Goal: Information Seeking & Learning: Learn about a topic

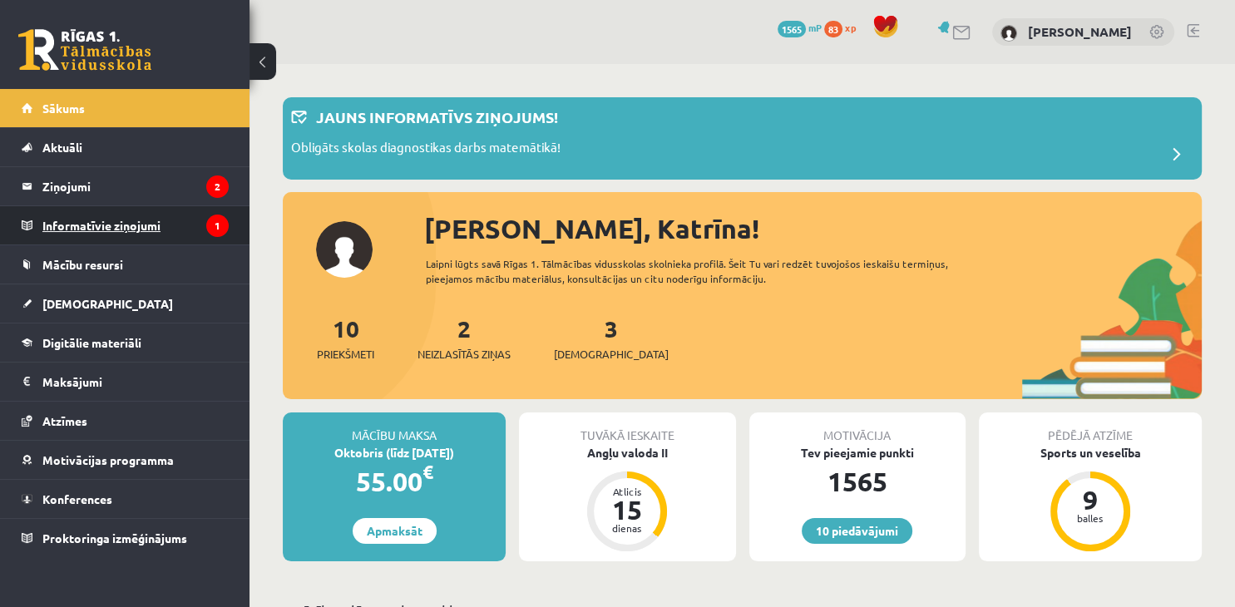
click at [174, 221] on legend "Informatīvie ziņojumi 1" at bounding box center [135, 225] width 186 height 38
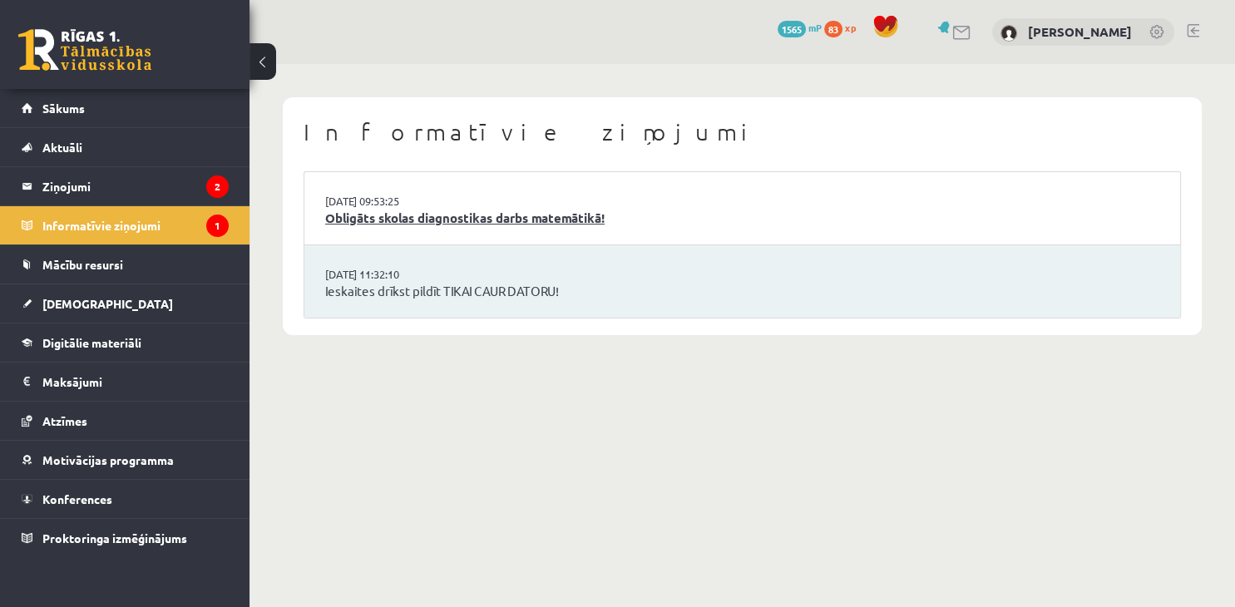
click at [467, 224] on link "Obligāts skolas diagnostikas darbs matemātikā!" at bounding box center [742, 218] width 834 height 19
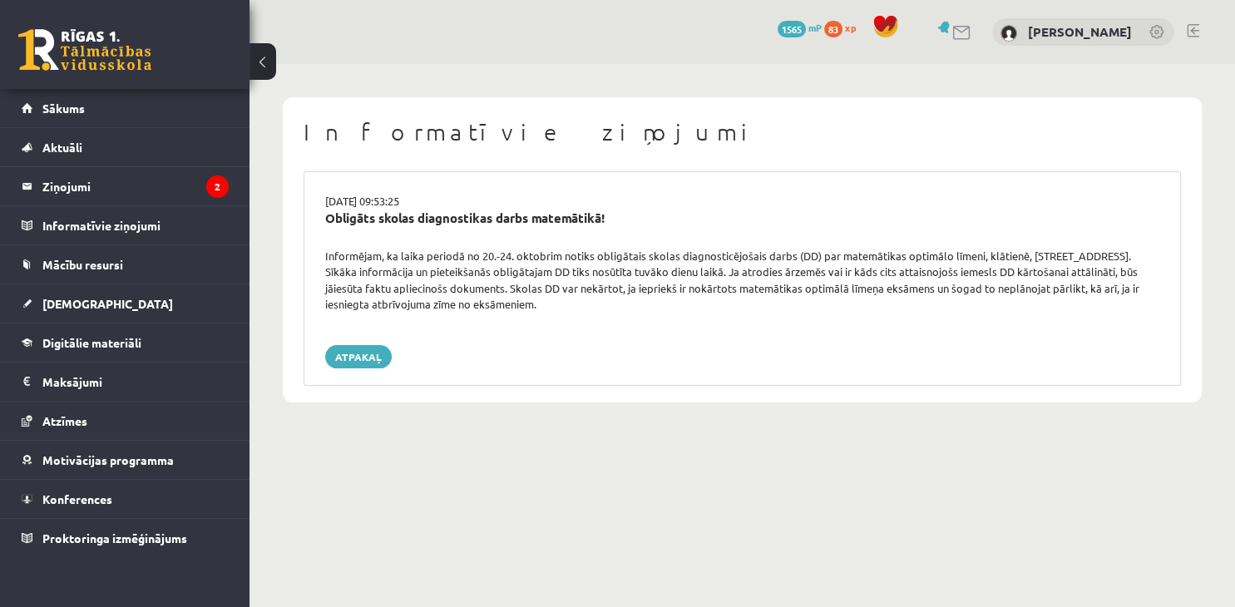
click at [686, 504] on body "0 Dāvanas 1565 mP 83 xp [PERSON_NAME] Sākums Aktuāli Kā mācīties eSKOLĀ Kontakt…" at bounding box center [617, 303] width 1235 height 607
click at [95, 189] on legend "Ziņojumi 2" at bounding box center [135, 186] width 186 height 38
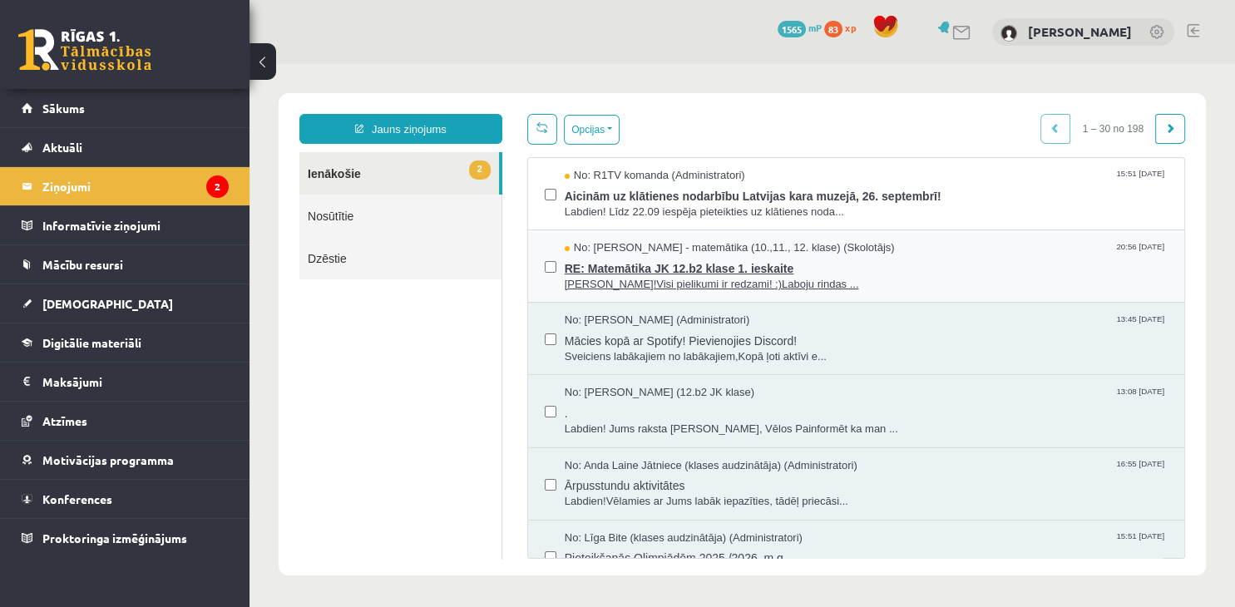
click at [714, 274] on span "RE: Matemātika JK 12.b2 klase 1. ieskaite" at bounding box center [866, 266] width 603 height 21
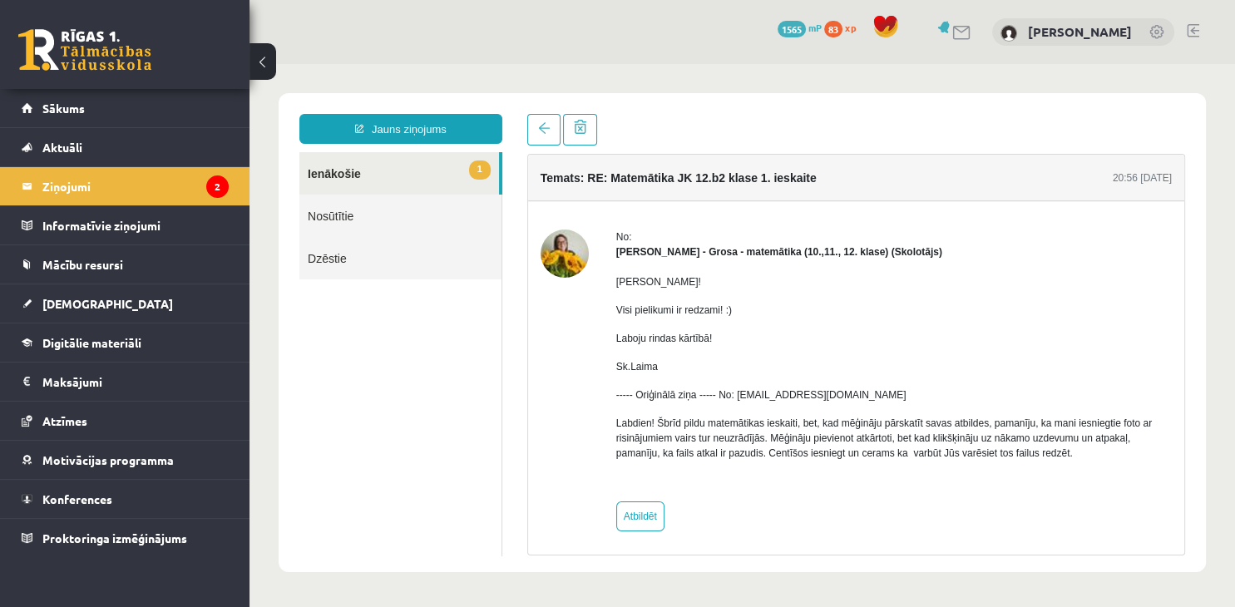
click at [430, 181] on link "1 Ienākošie" at bounding box center [399, 173] width 200 height 42
click at [543, 131] on span at bounding box center [544, 128] width 12 height 12
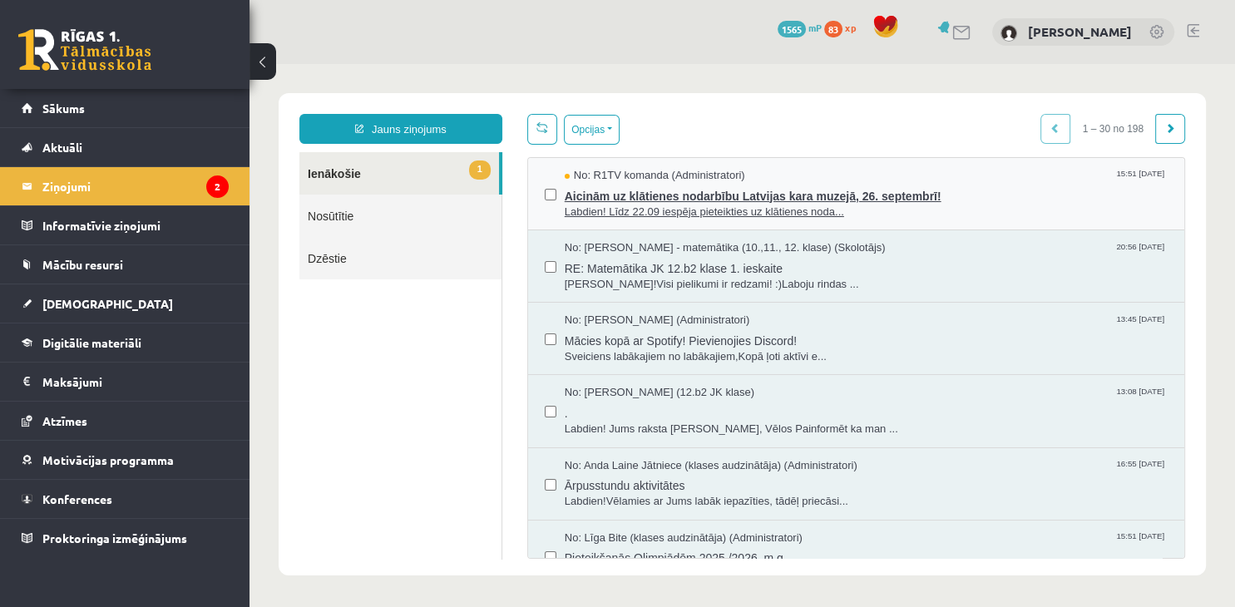
click at [703, 199] on span "Aicinām uz klātienes nodarbību Latvijas kara muzejā, 26. septembrī!" at bounding box center [866, 194] width 603 height 21
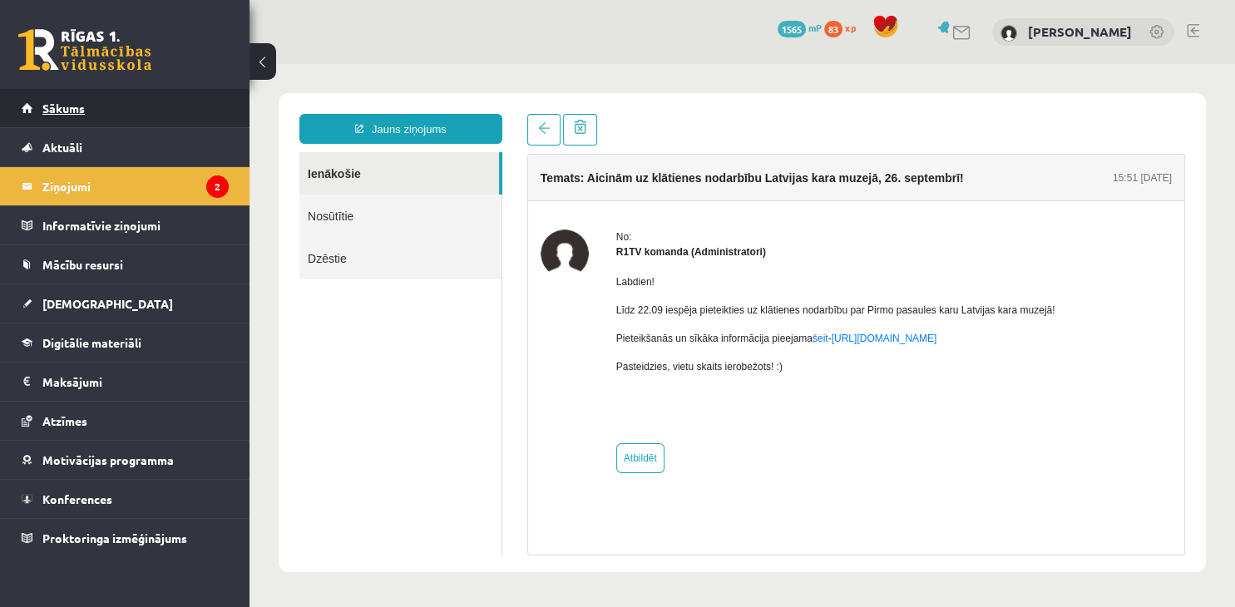
click at [61, 108] on span "Sākums" at bounding box center [63, 108] width 42 height 15
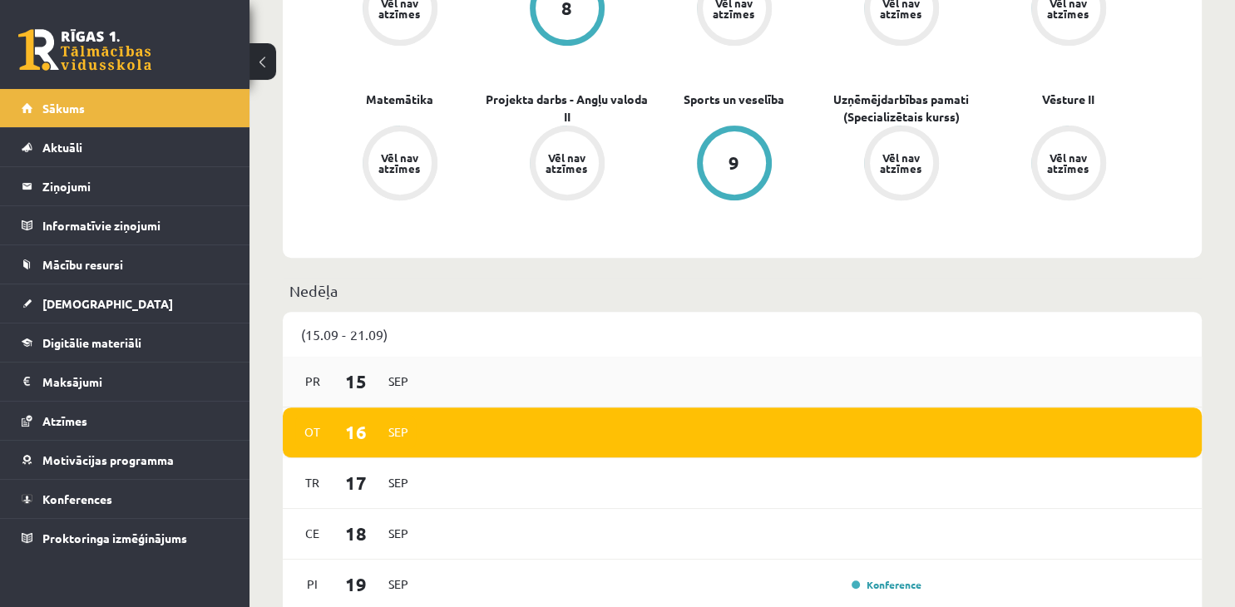
scroll to position [1054, 0]
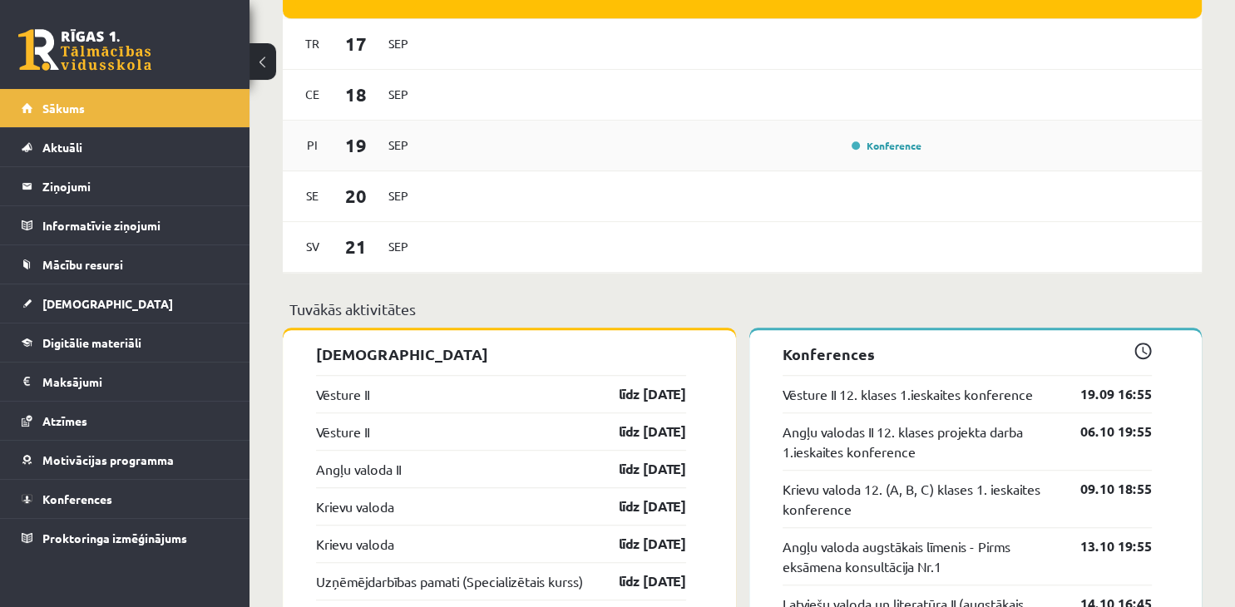
click at [900, 151] on div "Konference" at bounding box center [884, 145] width 83 height 17
click at [900, 151] on link "Konference" at bounding box center [887, 145] width 70 height 13
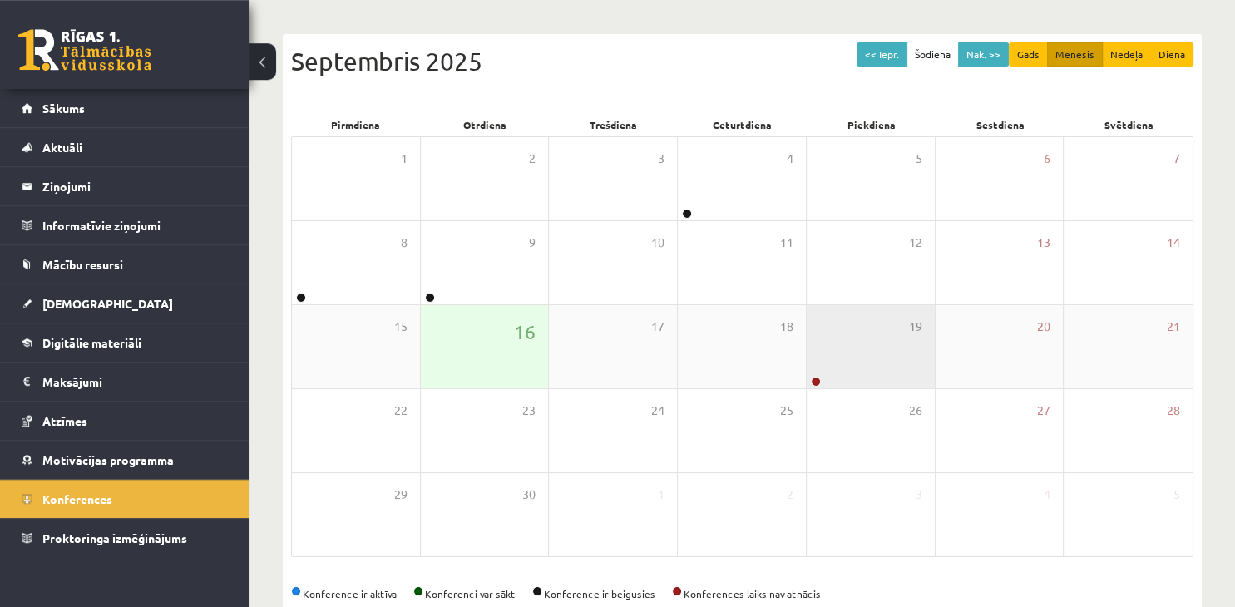
scroll to position [186, 0]
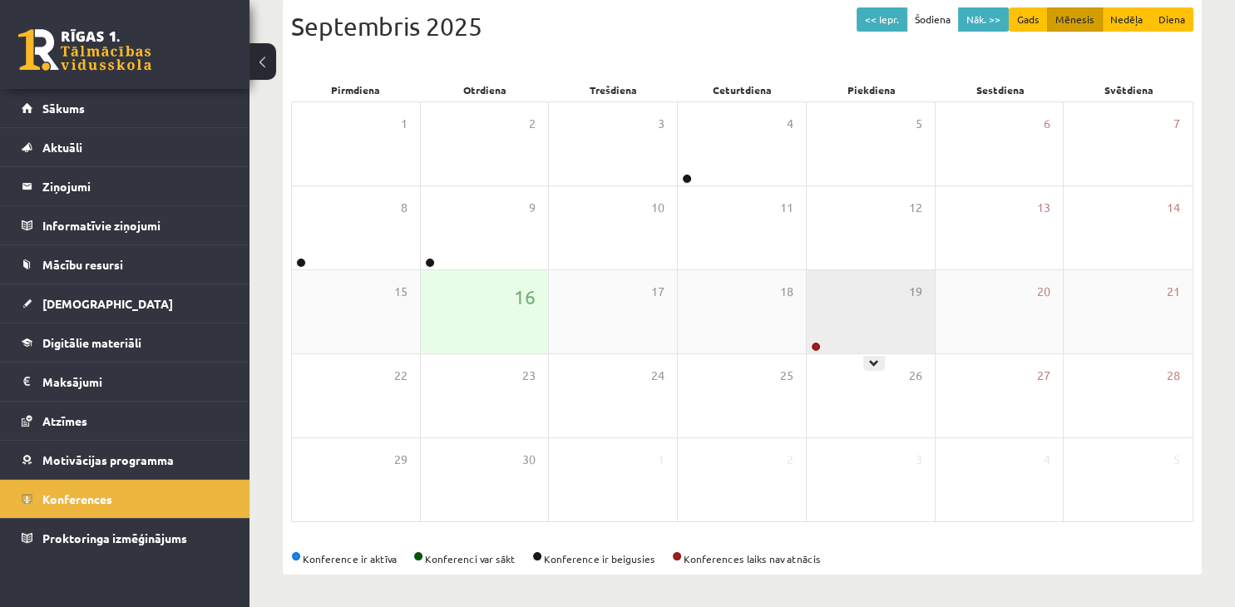
click at [866, 295] on div "19" at bounding box center [871, 311] width 128 height 83
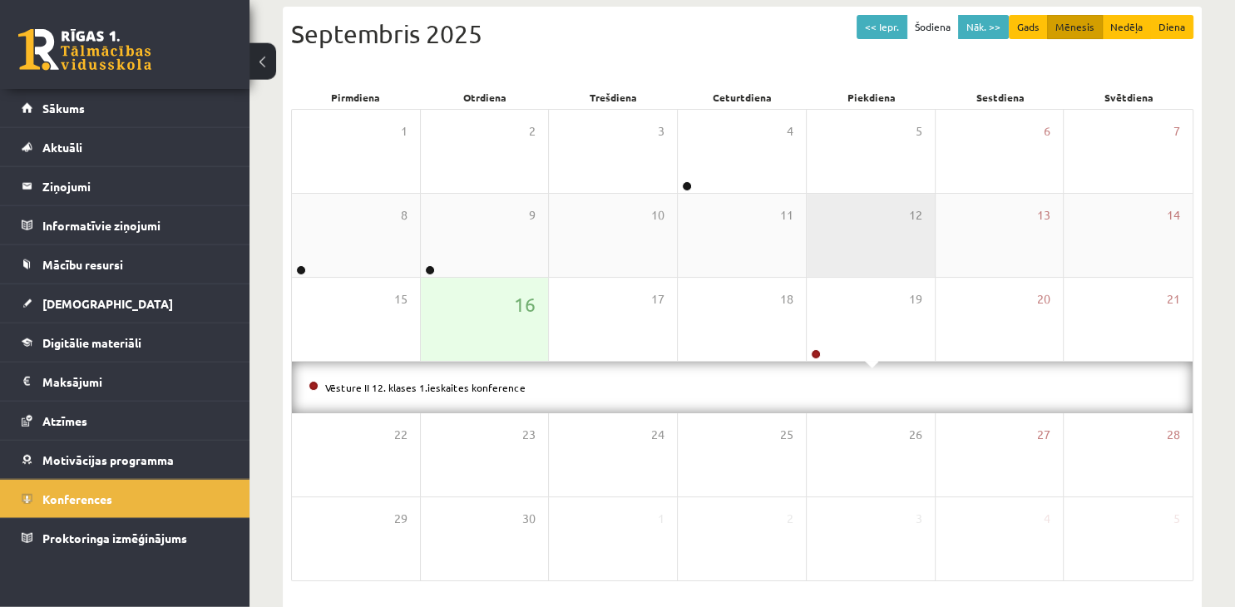
scroll to position [150, 0]
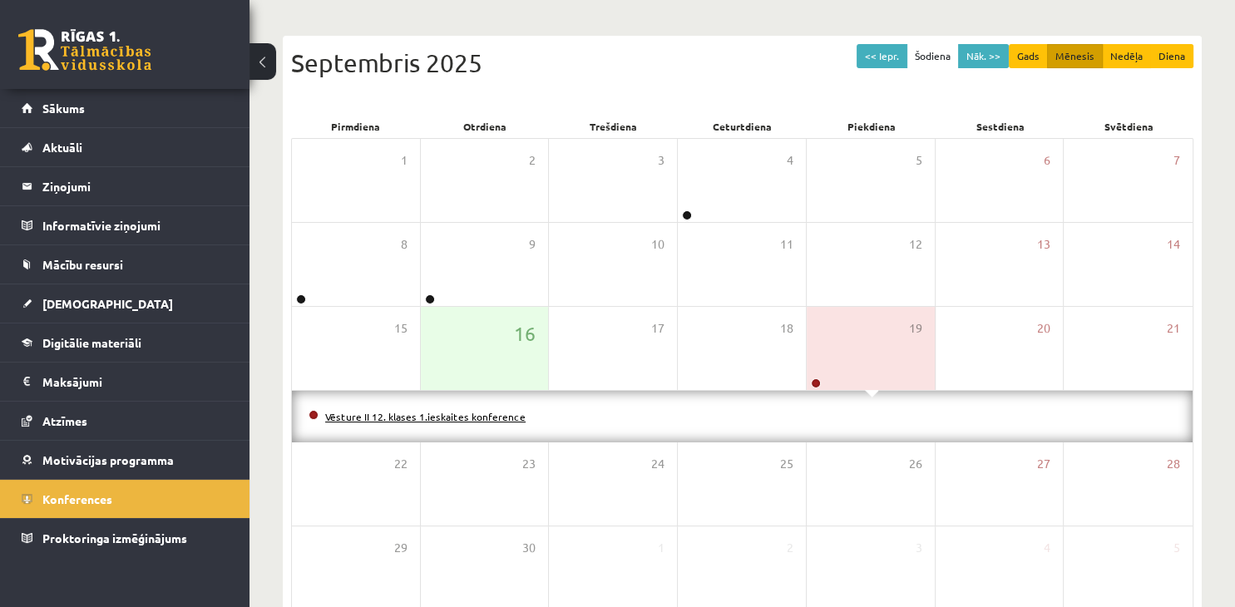
click at [383, 420] on link "Vēsture II 12. klases 1.ieskaites konference" at bounding box center [425, 416] width 200 height 13
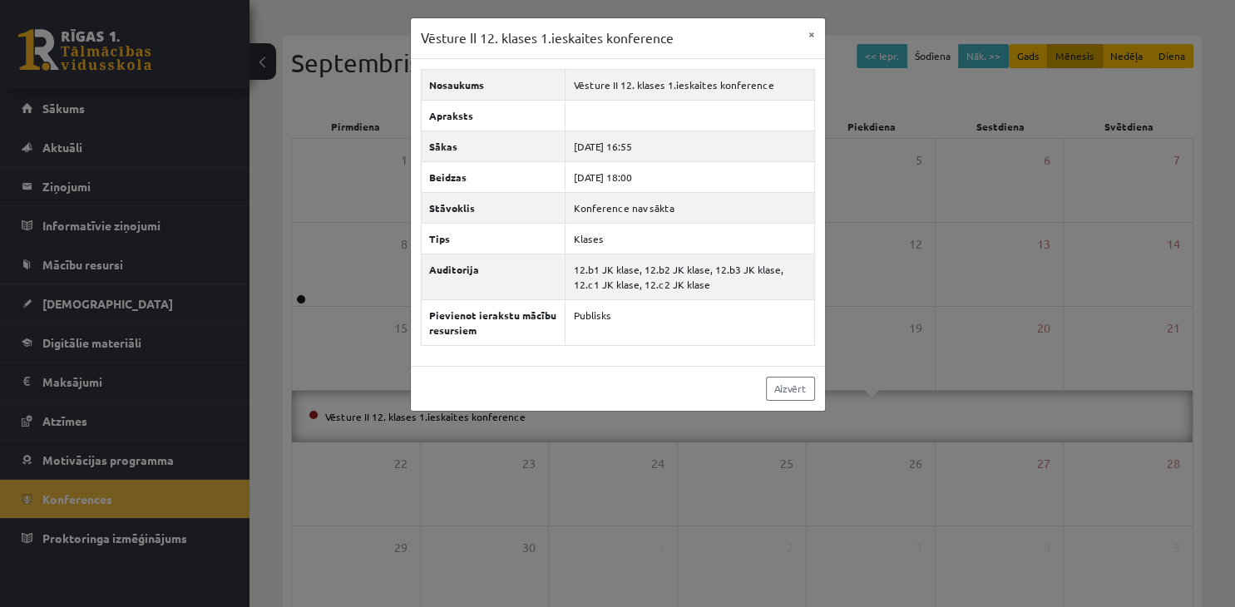
click at [324, 302] on div "Vēsture II 12. klases 1.ieskaites konference × Nosaukums Vēsture II 12. klases …" at bounding box center [617, 303] width 1235 height 607
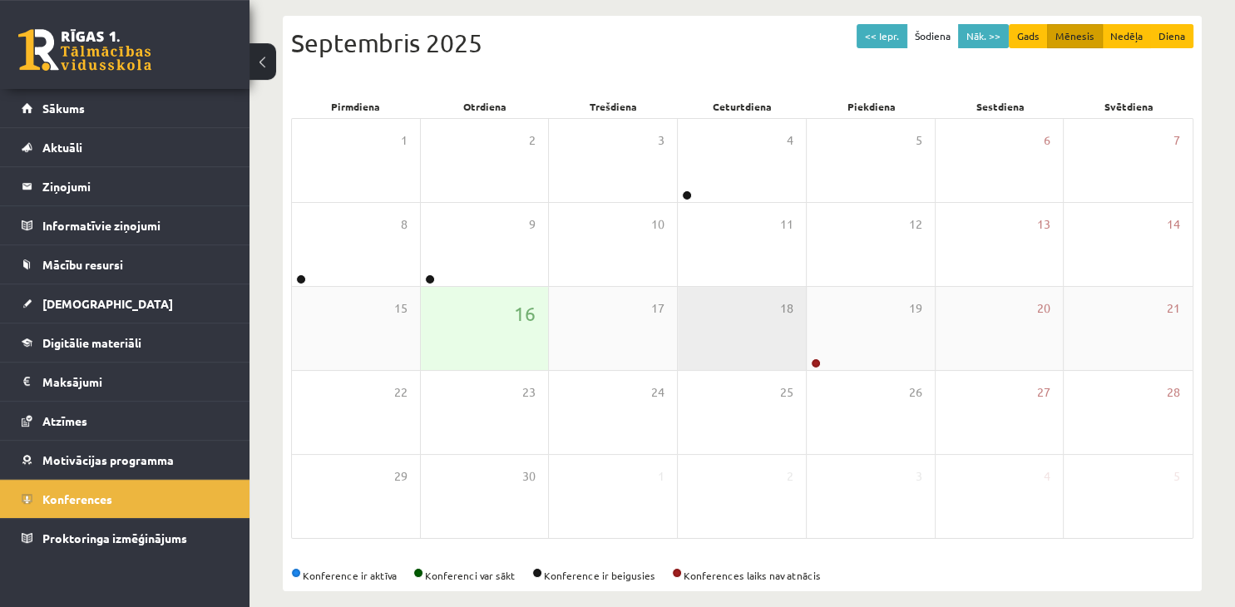
scroll to position [186, 0]
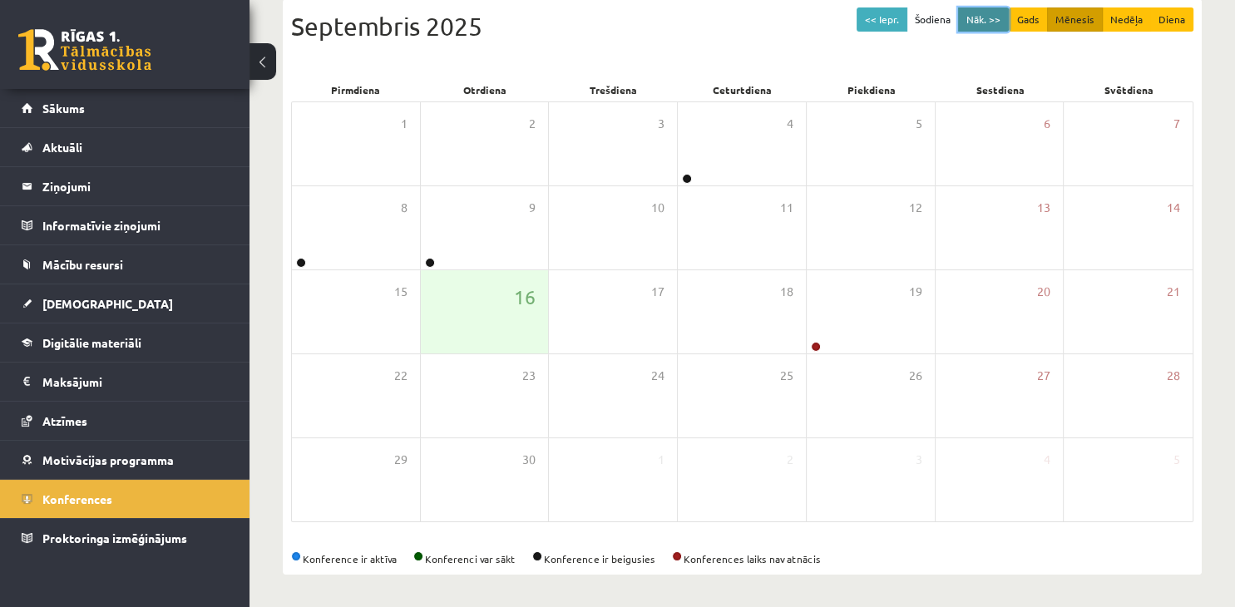
click at [992, 23] on button "Nāk. >>" at bounding box center [983, 19] width 51 height 24
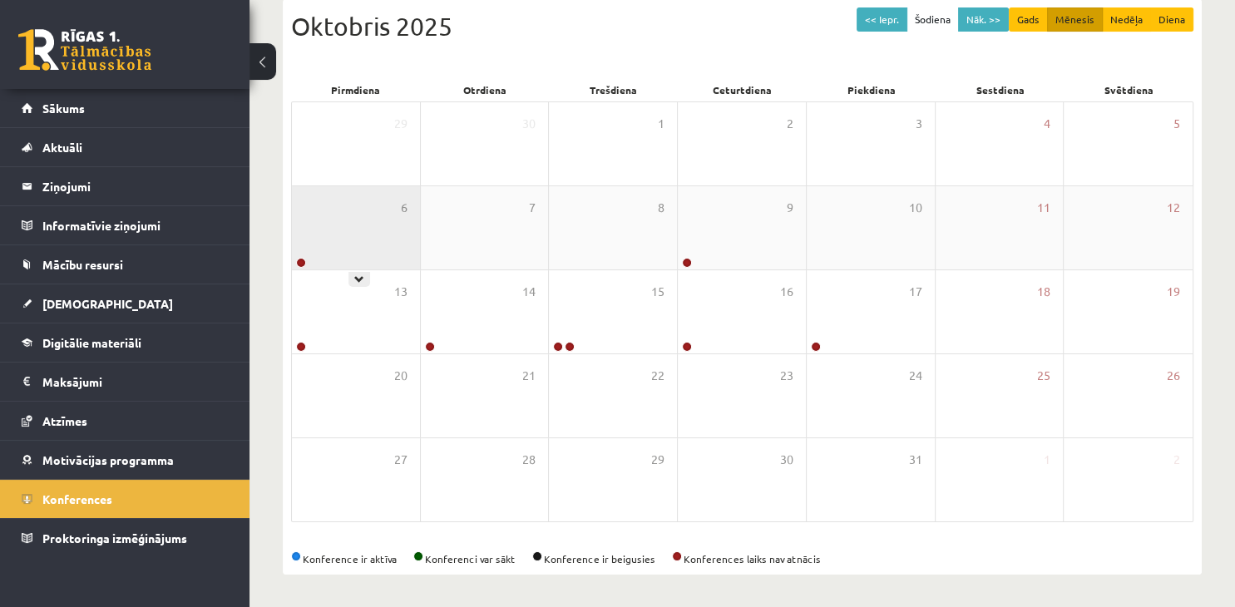
click at [348, 250] on div "6" at bounding box center [356, 227] width 128 height 83
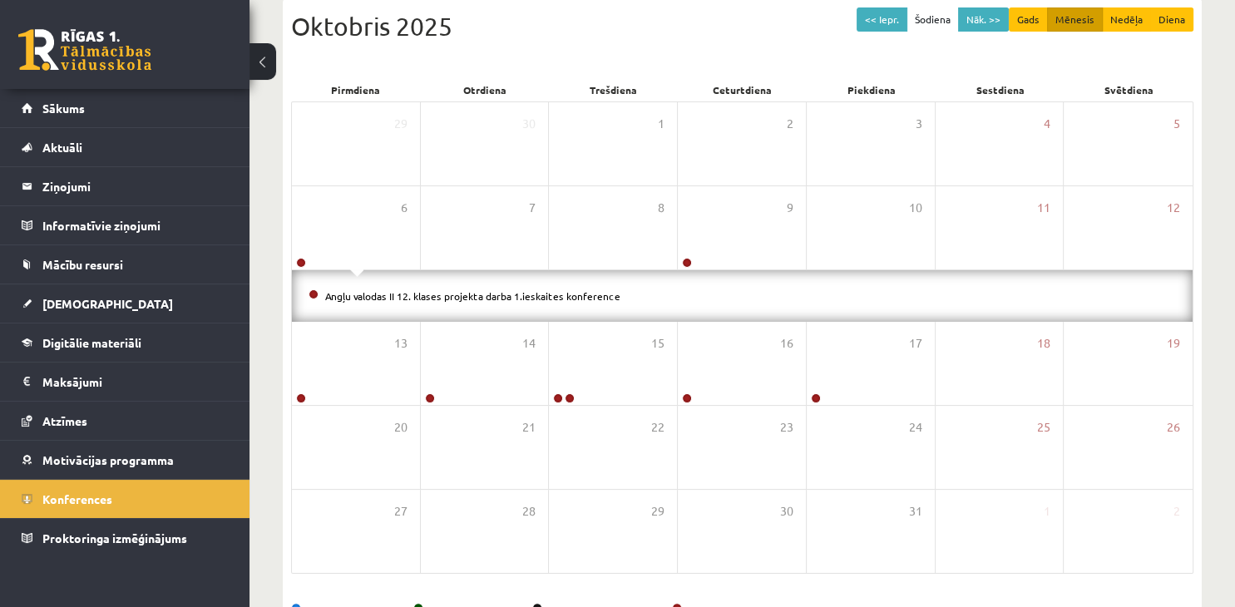
click at [400, 306] on div "Angļu valodas II 12. klases projekta darba 1.ieskaites konference" at bounding box center [742, 296] width 901 height 52
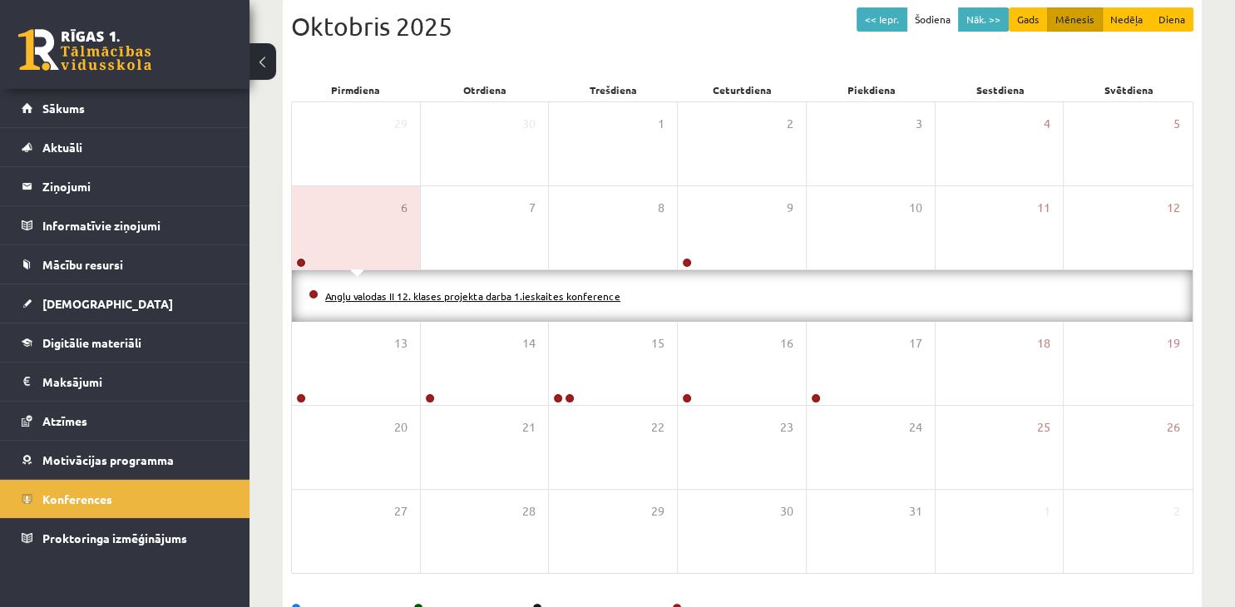
click at [403, 296] on link "Angļu valodas II 12. klases projekta darba 1.ieskaites konference" at bounding box center [472, 295] width 295 height 13
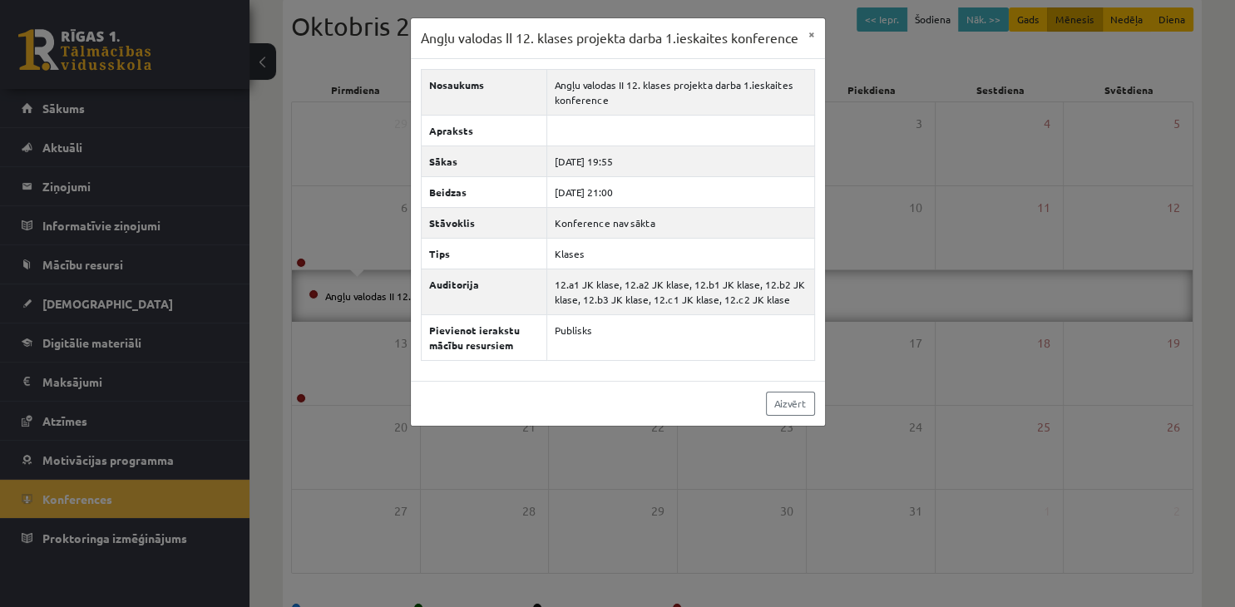
click at [319, 307] on div "Angļu valodas II 12. klases projekta darba 1.ieskaites konference × Nosaukums A…" at bounding box center [617, 303] width 1235 height 607
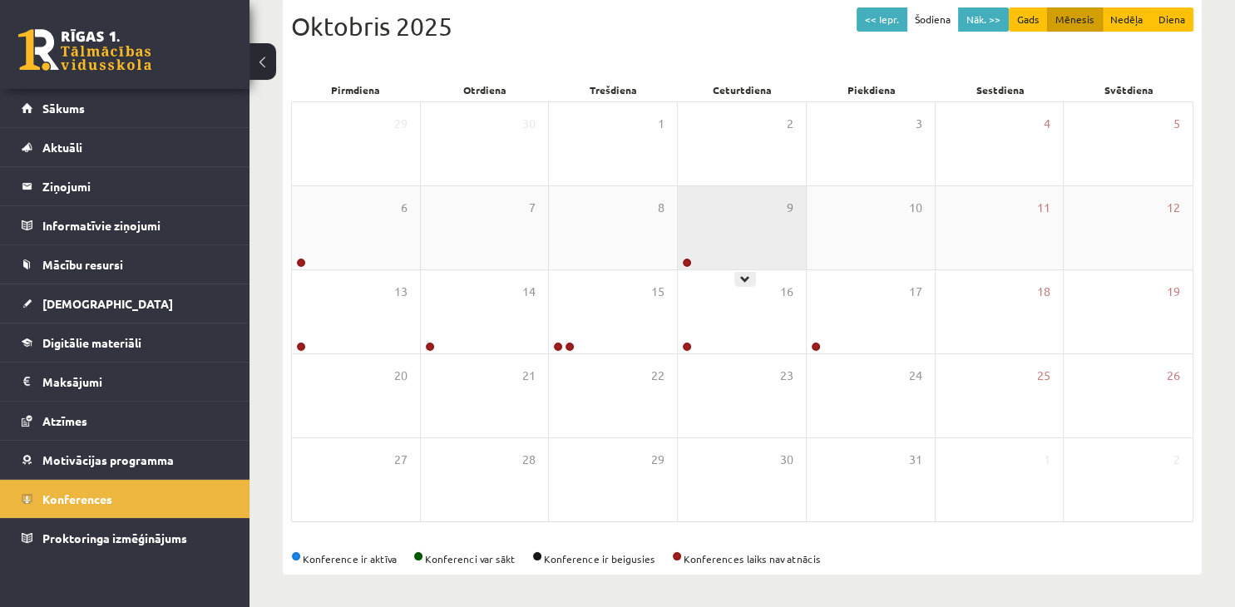
click at [700, 245] on div "9" at bounding box center [742, 227] width 128 height 83
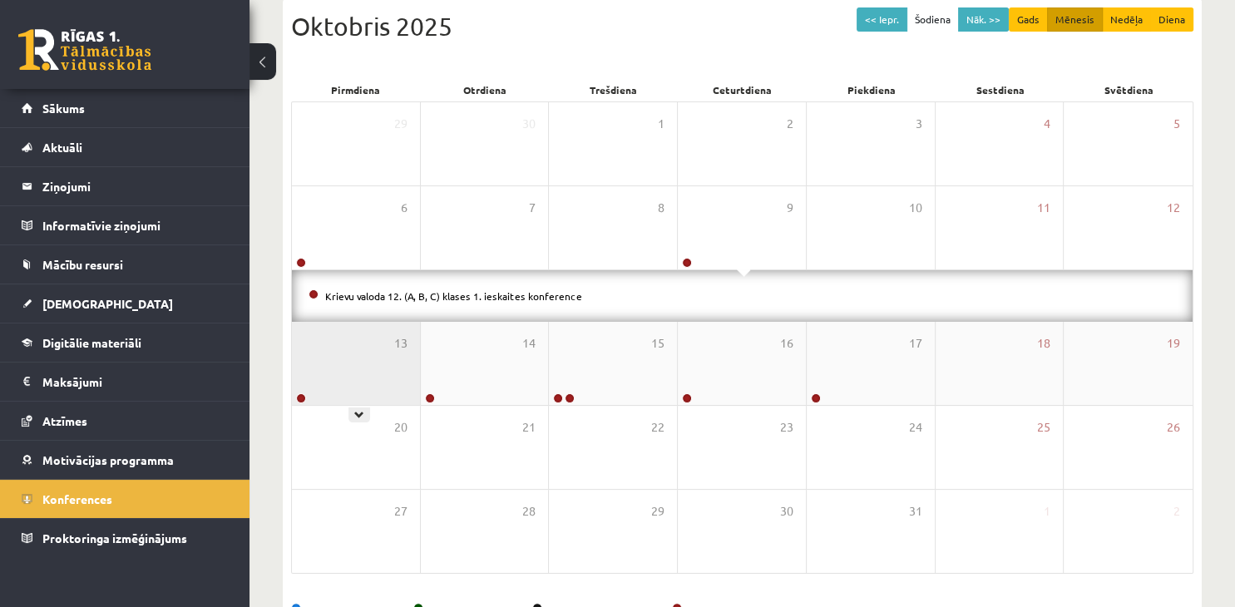
click at [390, 368] on div "13" at bounding box center [356, 363] width 128 height 83
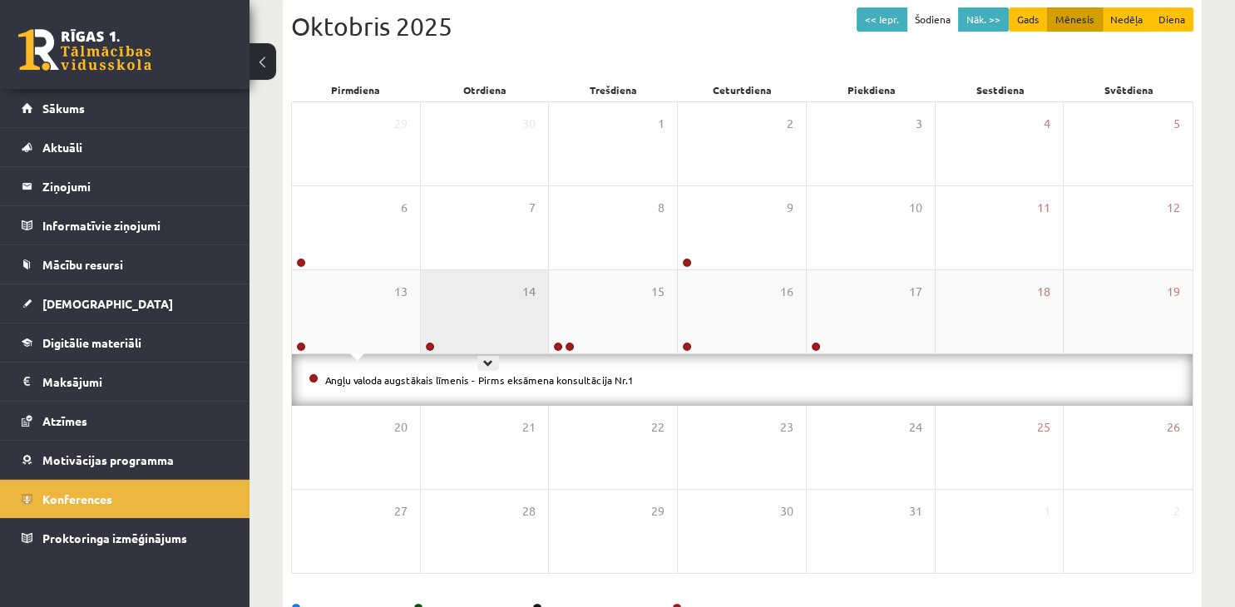
click at [510, 323] on div "14" at bounding box center [485, 311] width 128 height 83
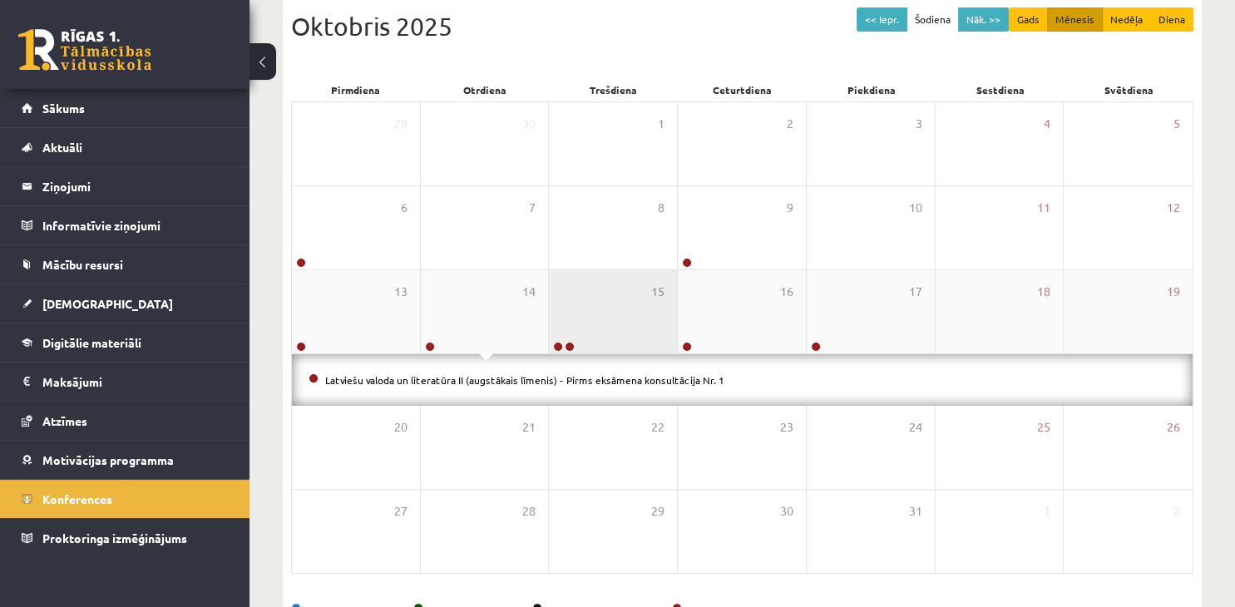
click at [619, 321] on div "15" at bounding box center [613, 311] width 128 height 83
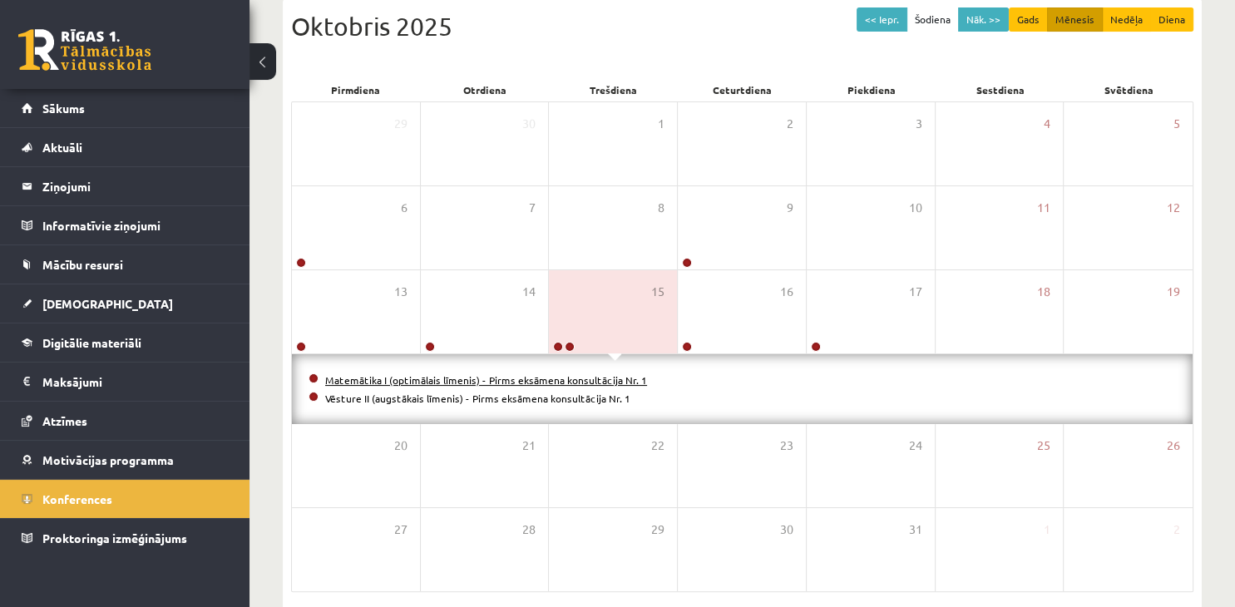
click at [557, 375] on link "Matemātika I (optimālais līmenis) - Pirms eksāmena konsultācija Nr. 1" at bounding box center [486, 379] width 322 height 13
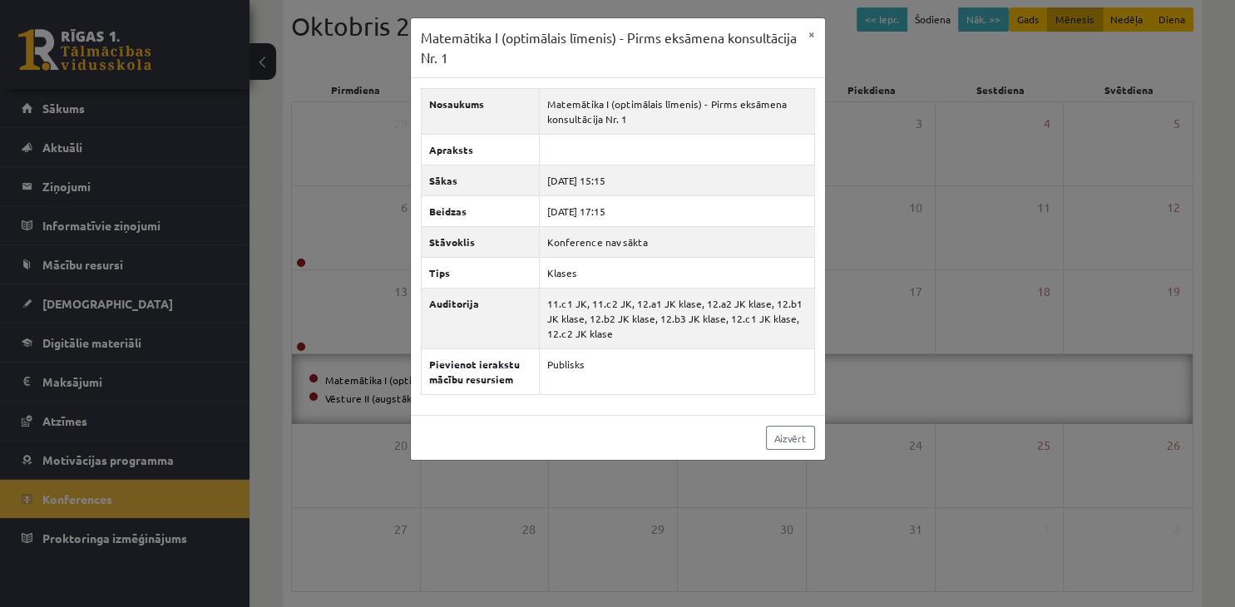
click at [391, 368] on div "Matemātika I (optimālais līmenis) - Pirms eksāmena konsultācija Nr. 1 × Nosauku…" at bounding box center [617, 303] width 1235 height 607
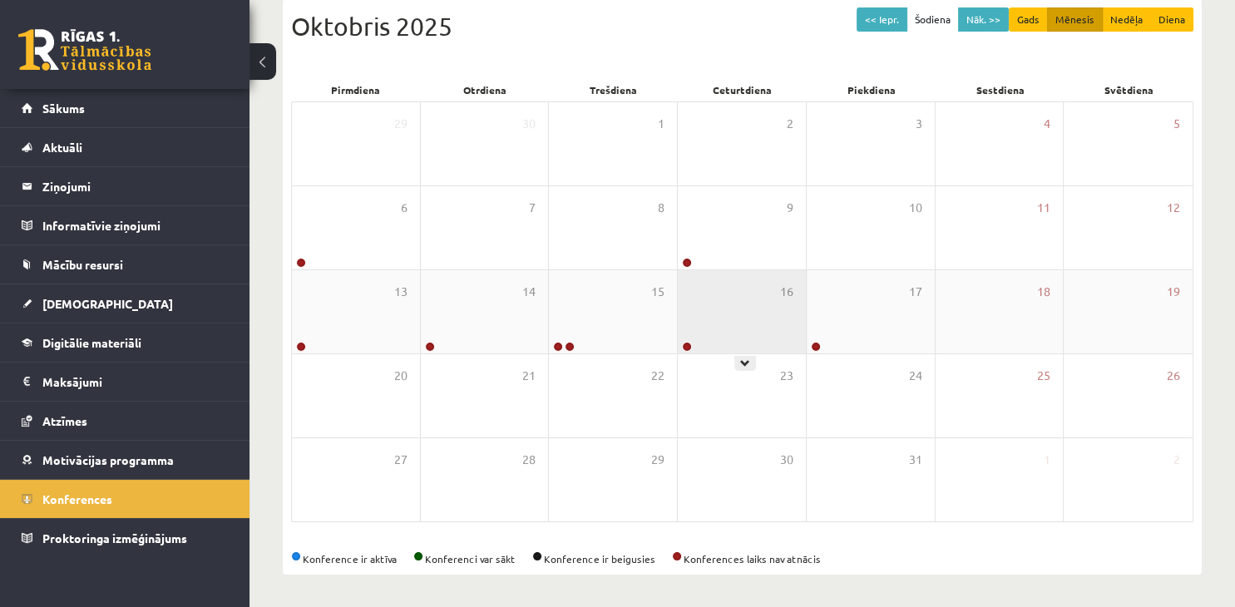
click at [746, 342] on div "16" at bounding box center [742, 311] width 128 height 83
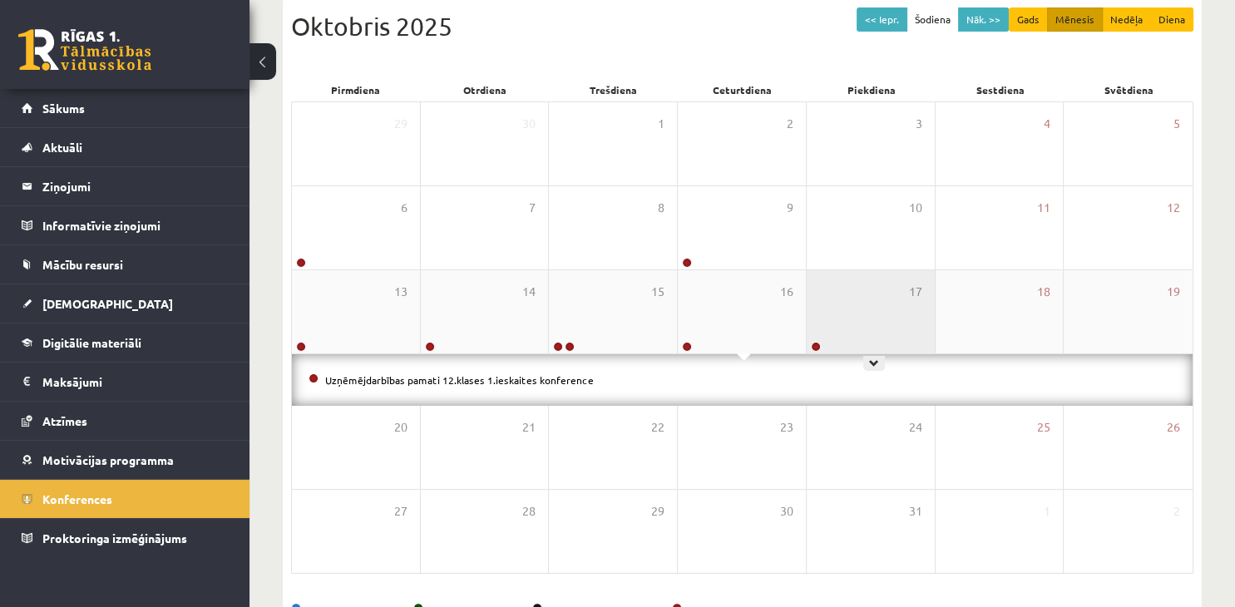
click at [908, 321] on div "17" at bounding box center [871, 311] width 128 height 83
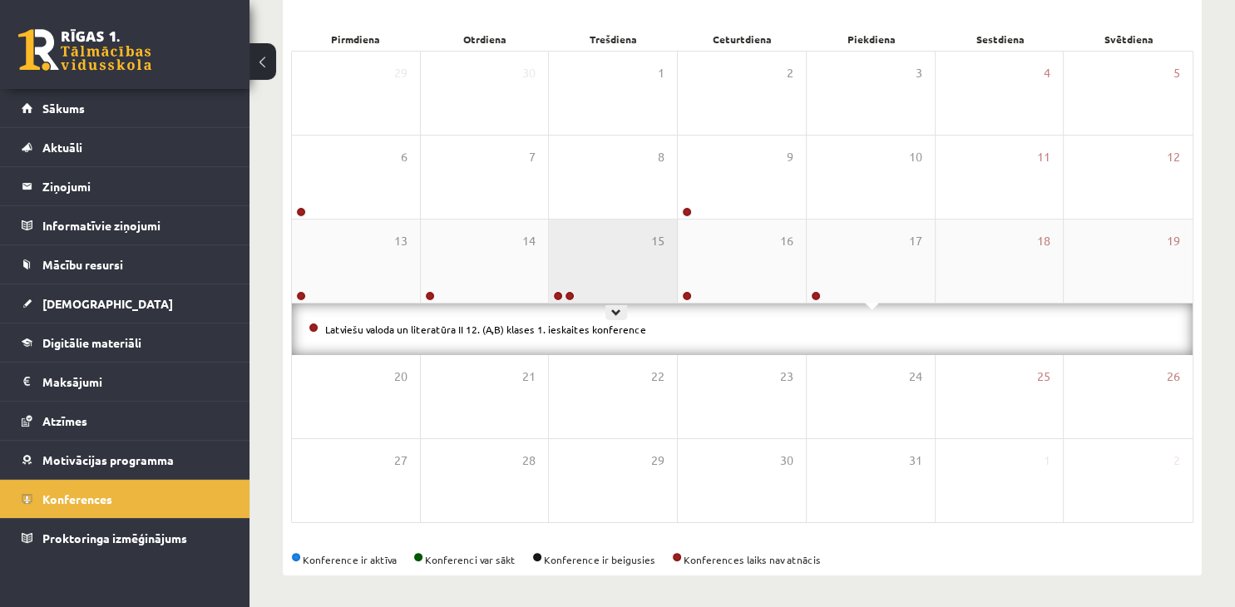
click at [651, 268] on div "15" at bounding box center [613, 261] width 128 height 83
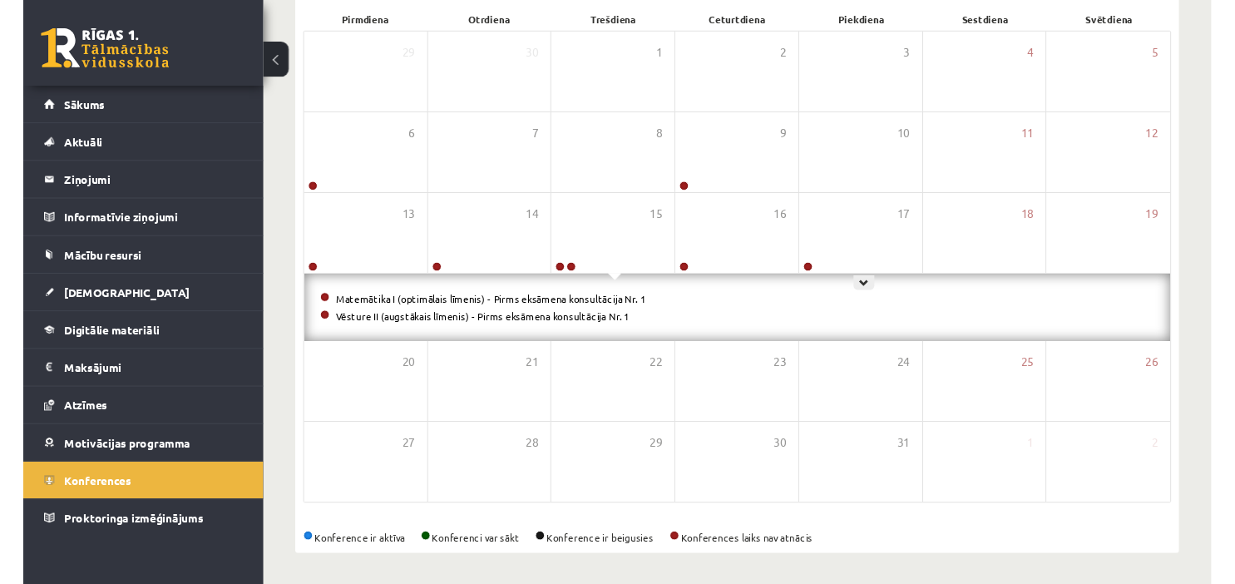
scroll to position [0, 0]
